Goal: Information Seeking & Learning: Learn about a topic

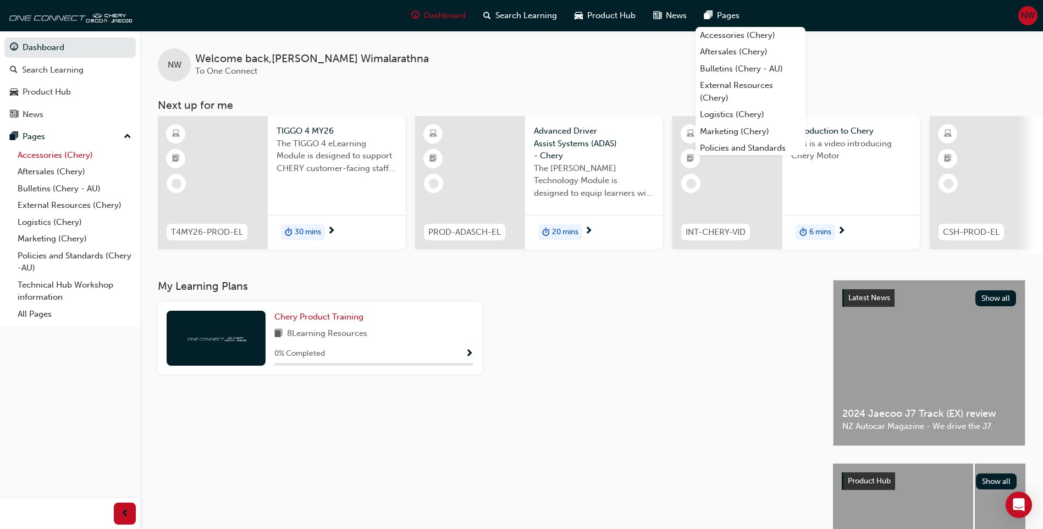
click at [78, 155] on link "Accessories (Chery)" at bounding box center [74, 155] width 123 height 17
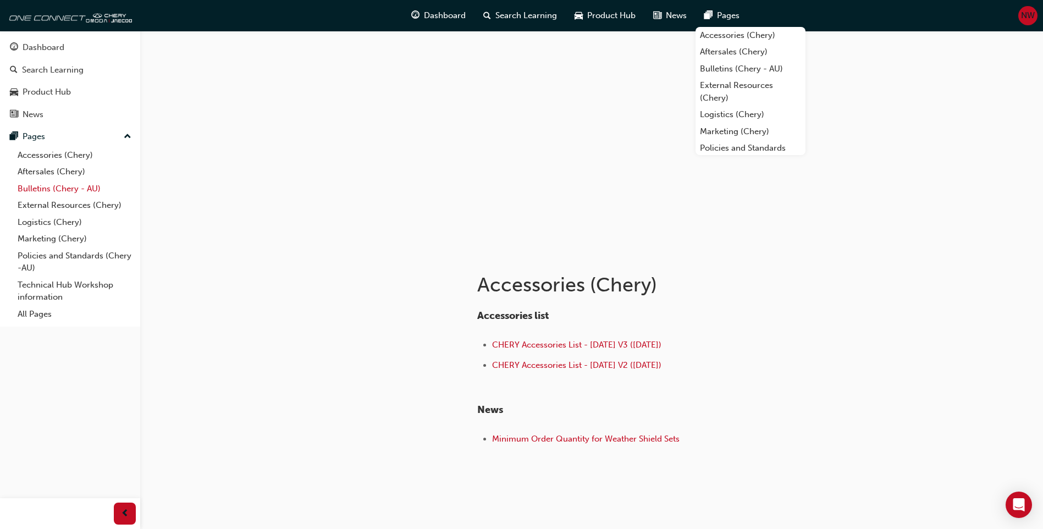
drag, startPoint x: 54, startPoint y: 171, endPoint x: 100, endPoint y: 180, distance: 46.5
click at [54, 171] on link "Aftersales (Chery)" at bounding box center [74, 171] width 123 height 17
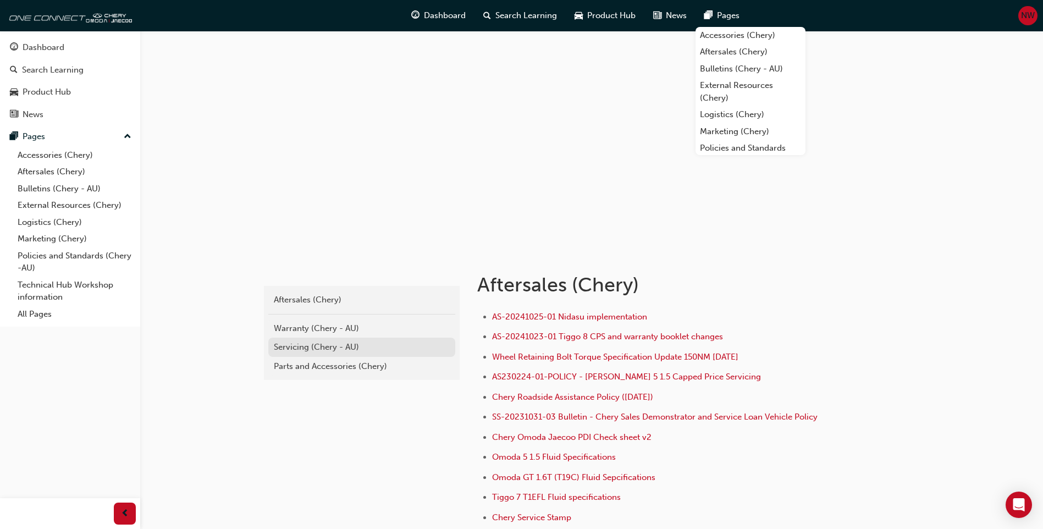
drag, startPoint x: 335, startPoint y: 348, endPoint x: 462, endPoint y: 378, distance: 130.6
click at [335, 348] on div "Servicing (Chery - AU)" at bounding box center [362, 347] width 176 height 13
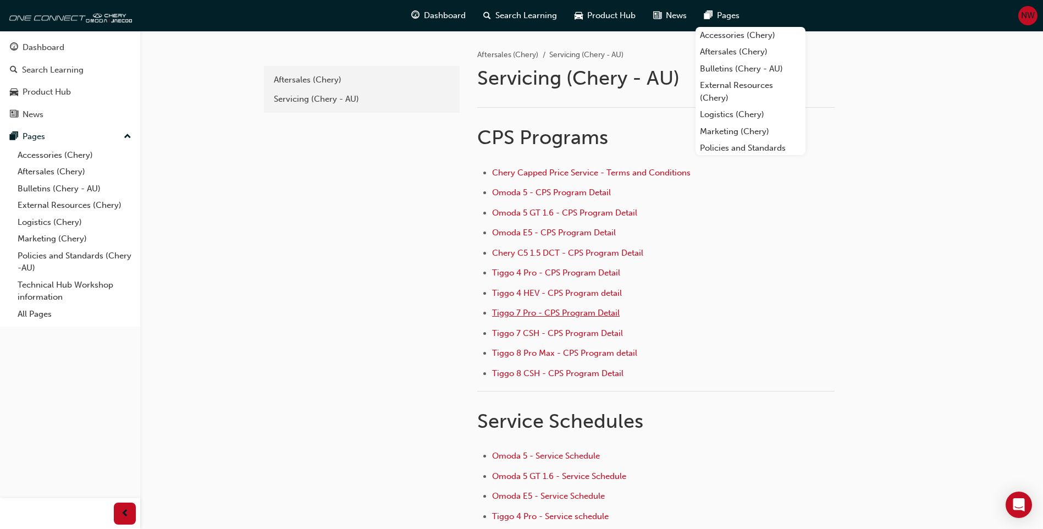
click at [571, 313] on span "Tiggo 7 Pro - CPS Program Detail" at bounding box center [556, 313] width 128 height 10
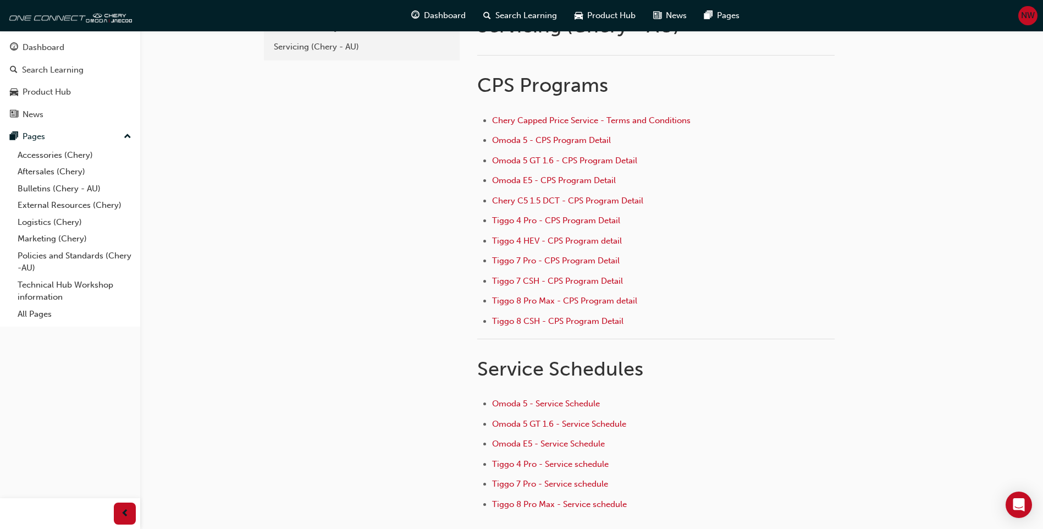
scroll to position [110, 0]
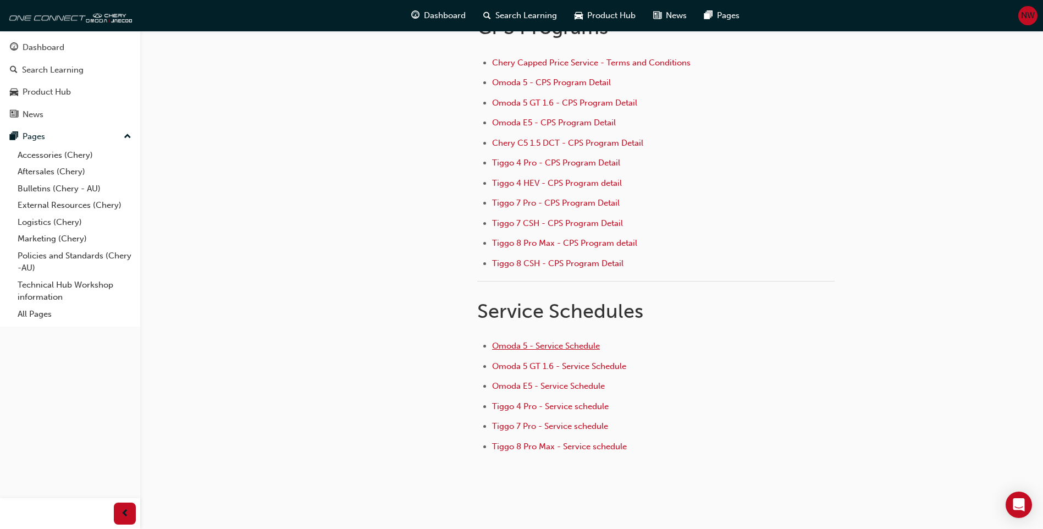
click at [568, 346] on span "Omoda 5 - Service Schedule" at bounding box center [546, 346] width 108 height 10
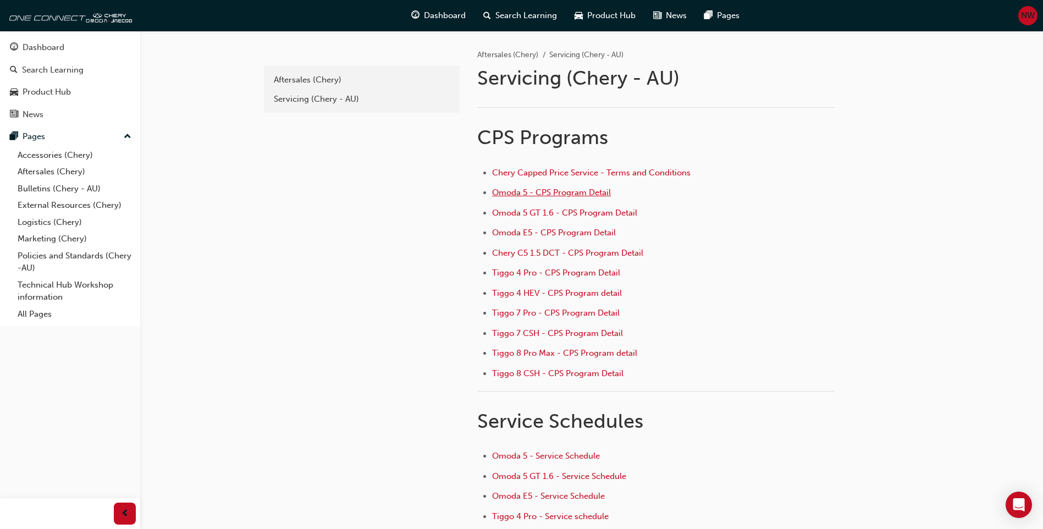
click at [524, 192] on span "Omoda 5 - CPS Program Detail" at bounding box center [551, 193] width 119 height 10
click at [541, 215] on span "Omoda 5 GT 1.6 - CPS Program Detail" at bounding box center [564, 213] width 145 height 10
